Goal: Information Seeking & Learning: Learn about a topic

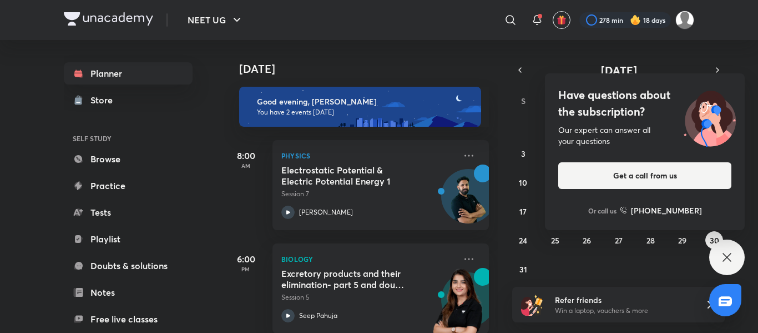
click at [726, 254] on icon at bounding box center [727, 256] width 13 height 13
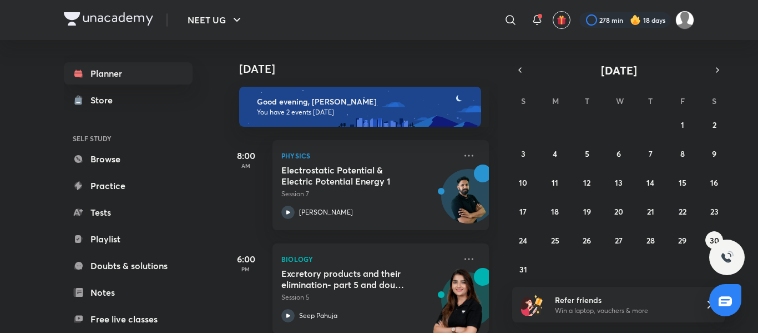
scroll to position [18, 0]
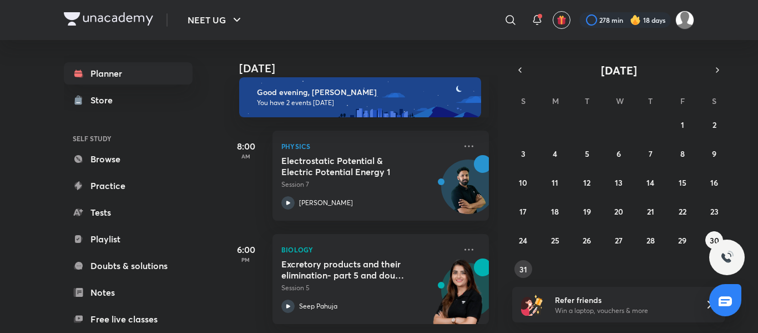
click at [520, 270] on abbr "31" at bounding box center [524, 269] width 8 height 11
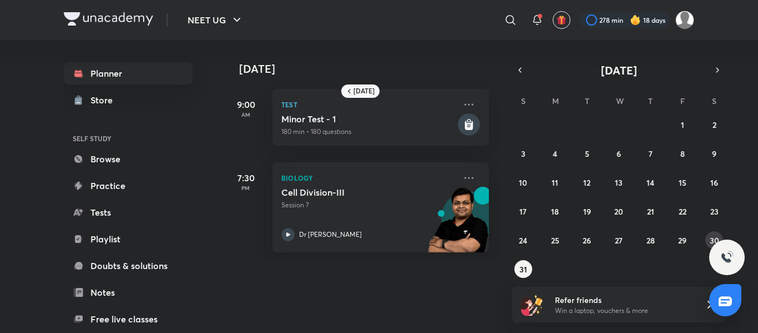
click at [706, 237] on button "30" at bounding box center [715, 240] width 18 height 18
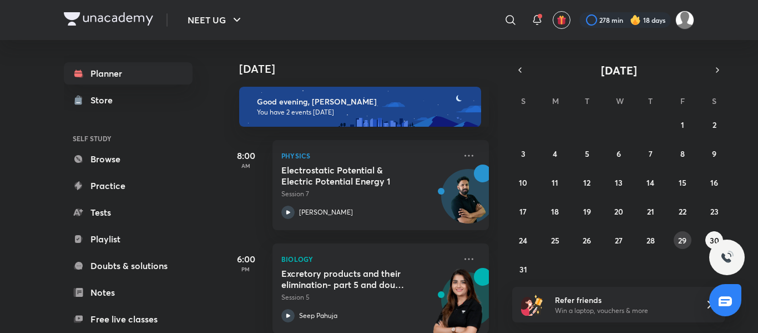
click at [686, 242] on abbr "29" at bounding box center [682, 240] width 8 height 11
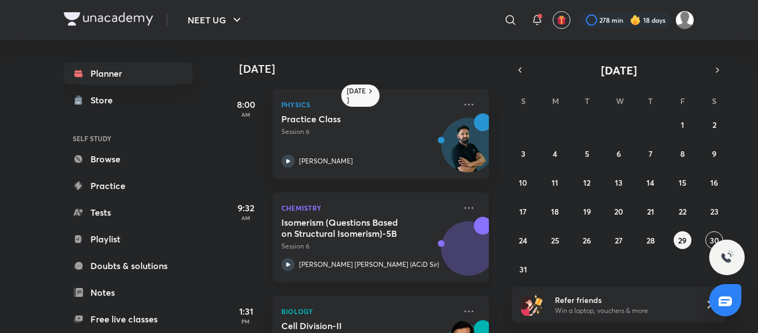
scroll to position [70, 0]
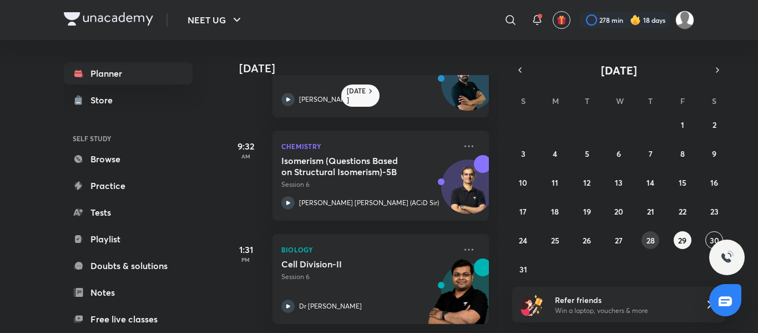
click at [650, 241] on abbr "28" at bounding box center [651, 240] width 8 height 11
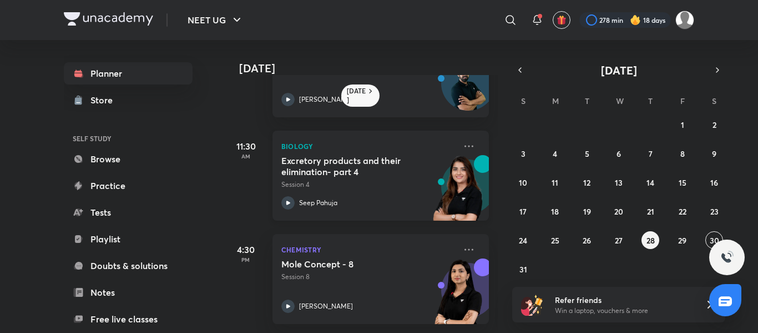
scroll to position [0, 0]
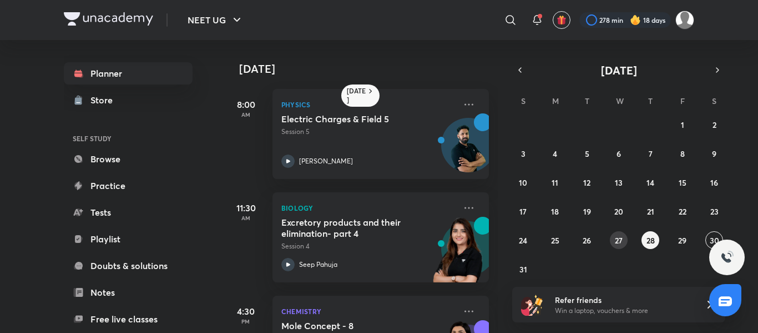
click at [618, 239] on abbr "27" at bounding box center [619, 240] width 8 height 11
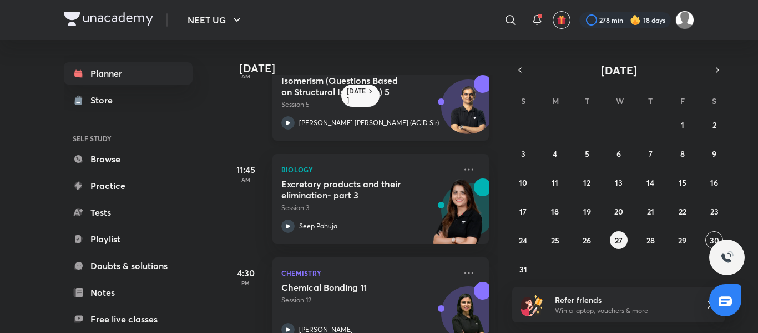
scroll to position [173, 0]
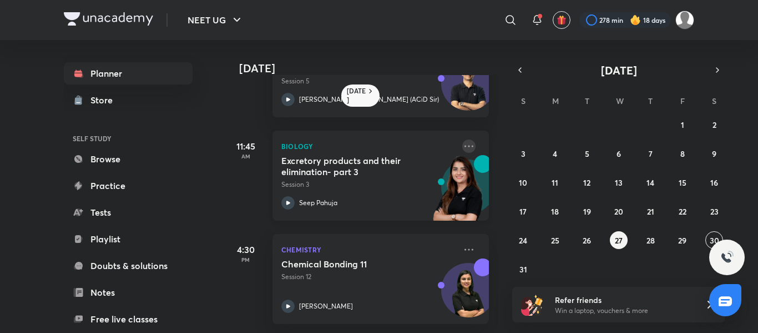
click at [462, 139] on icon at bounding box center [468, 145] width 13 height 13
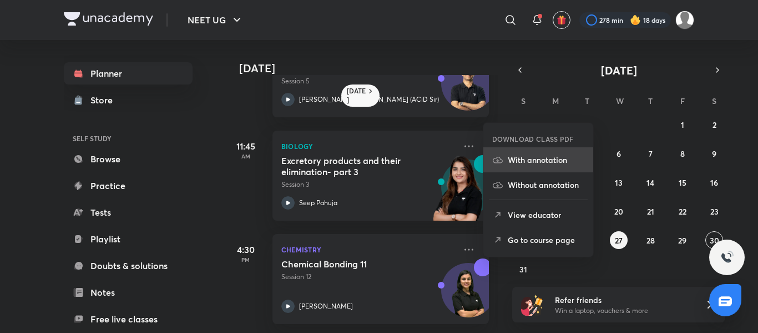
click at [514, 157] on p "With annotation" at bounding box center [546, 160] width 77 height 12
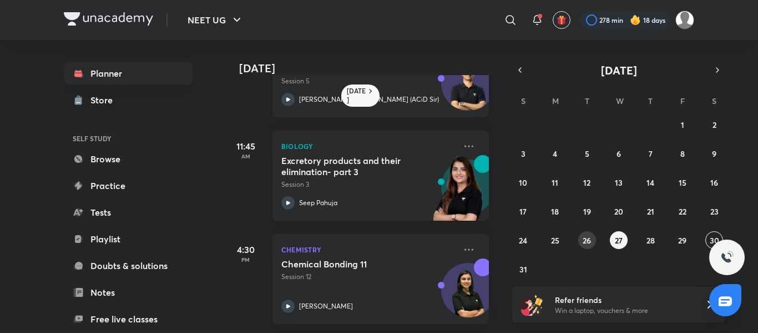
click at [593, 240] on button "26" at bounding box center [587, 240] width 18 height 18
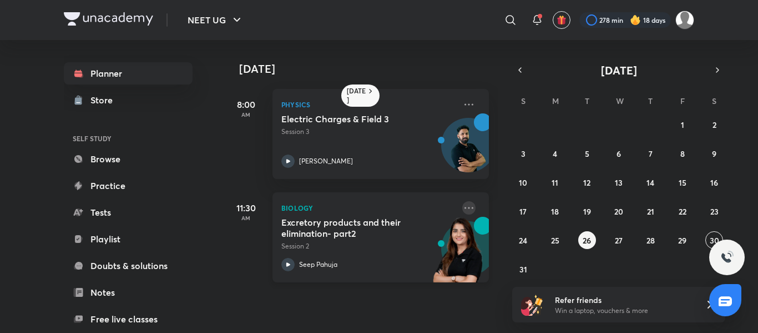
click at [465, 207] on icon at bounding box center [468, 207] width 13 height 13
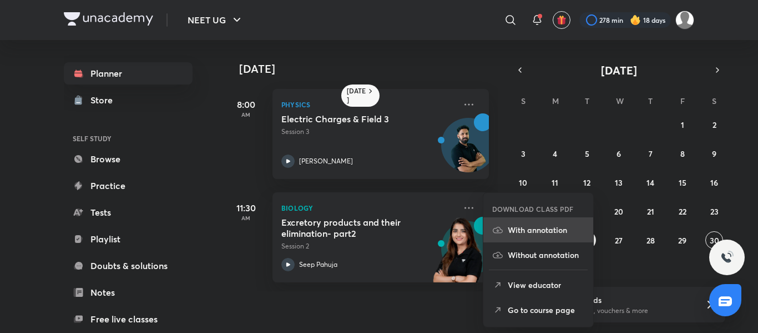
click at [512, 227] on p "With annotation" at bounding box center [546, 230] width 77 height 12
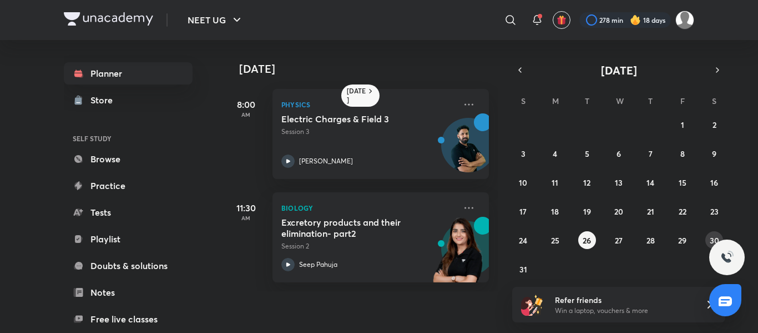
click at [707, 239] on button "30" at bounding box center [715, 240] width 18 height 18
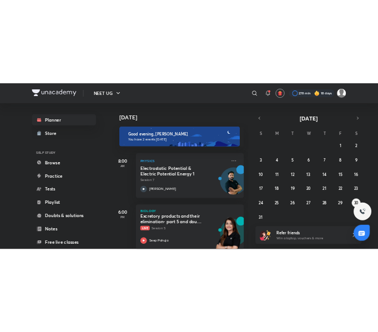
scroll to position [18, 0]
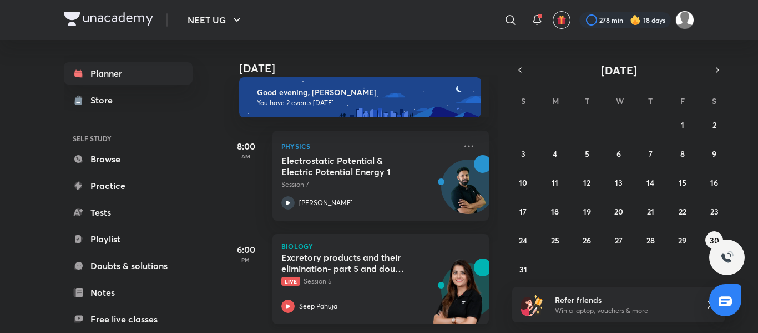
click at [384, 276] on p "Live Session 5" at bounding box center [368, 281] width 174 height 10
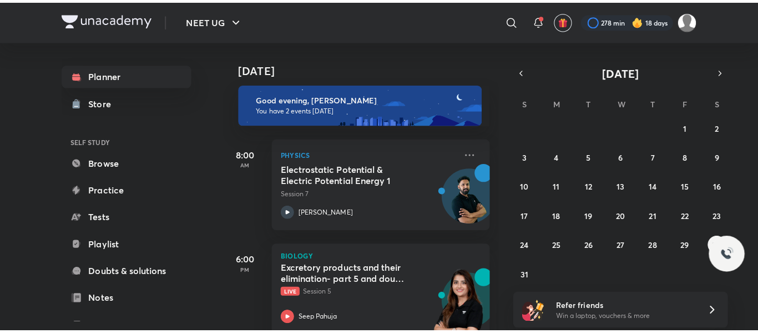
scroll to position [4, 0]
